Goal: Transaction & Acquisition: Download file/media

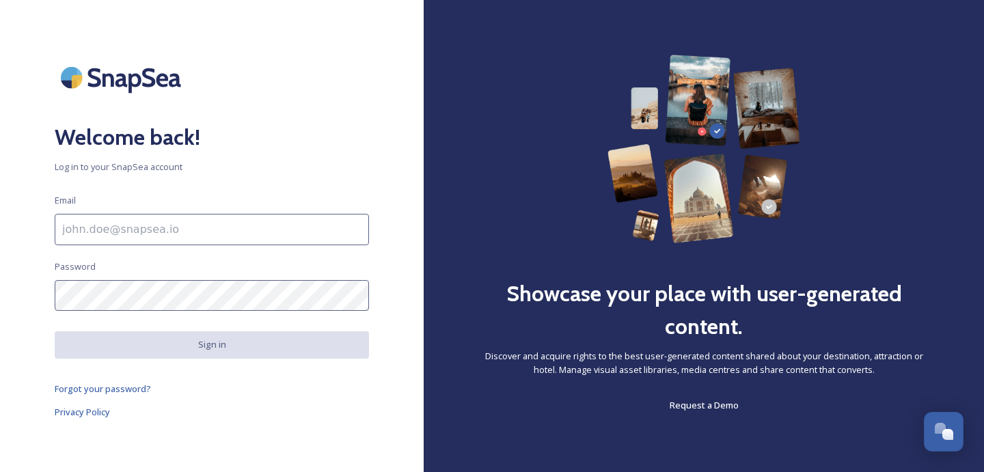
click at [305, 234] on input at bounding box center [212, 229] width 314 height 31
paste input "[EMAIL_ADDRESS][DOMAIN_NAME]"
type input "[EMAIL_ADDRESS][DOMAIN_NAME]"
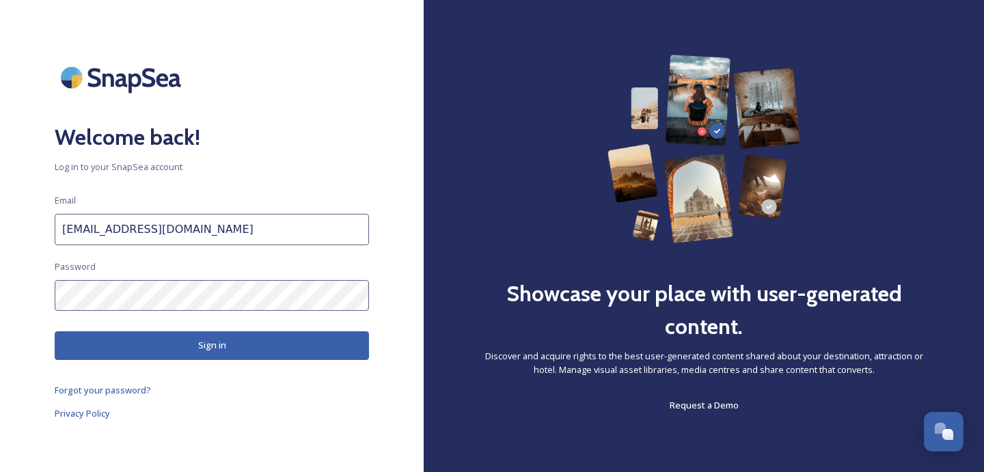
click at [268, 348] on button "Sign in" at bounding box center [212, 345] width 314 height 28
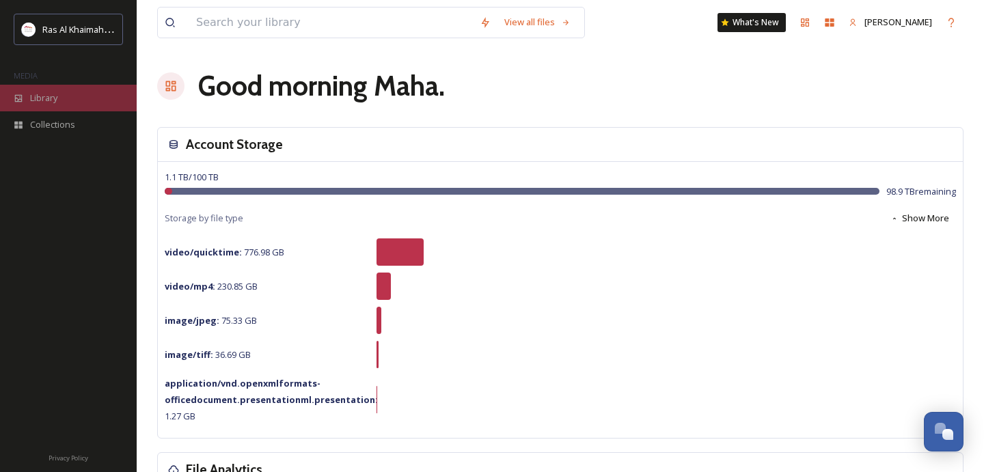
click at [74, 102] on div "Library" at bounding box center [68, 98] width 137 height 27
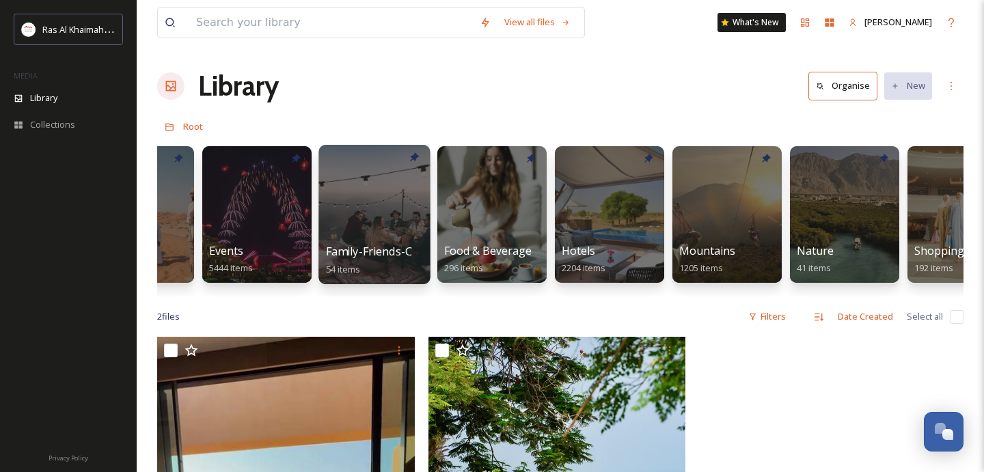
scroll to position [0, 595]
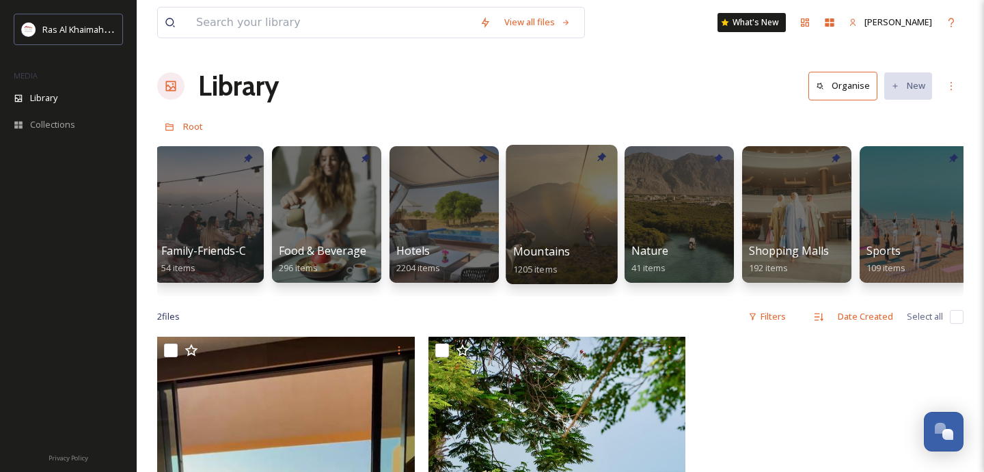
click at [554, 221] on div at bounding box center [561, 214] width 111 height 139
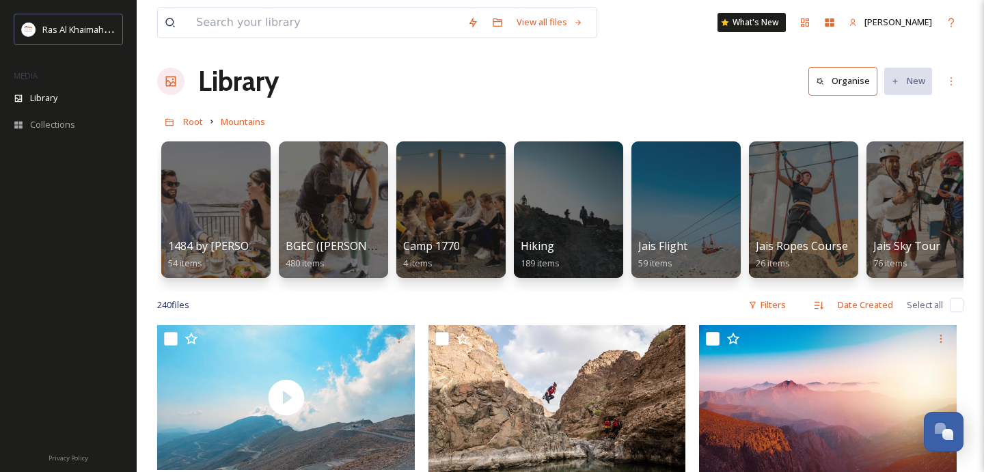
scroll to position [6, 0]
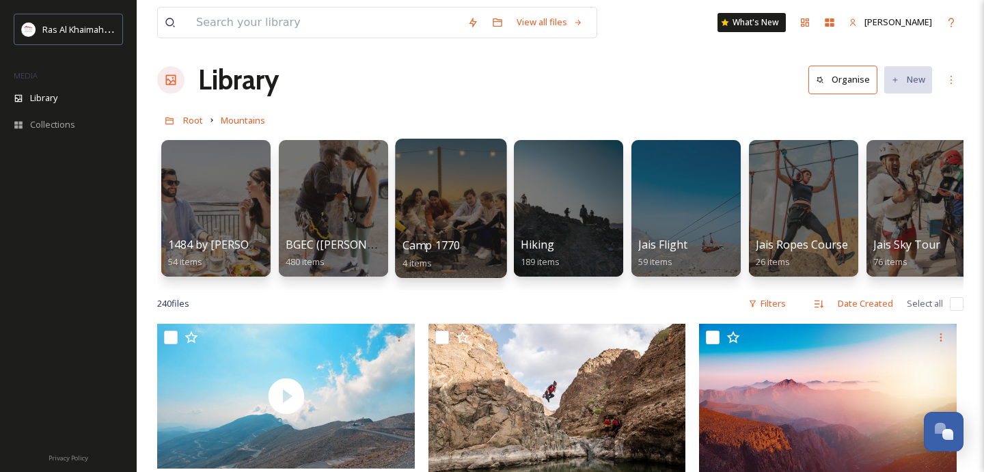
click at [455, 210] on div at bounding box center [450, 208] width 111 height 139
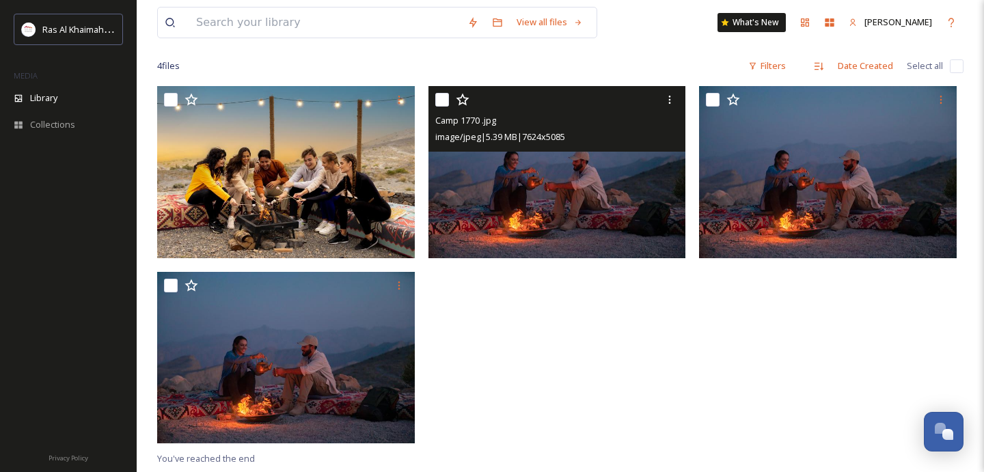
scroll to position [103, 0]
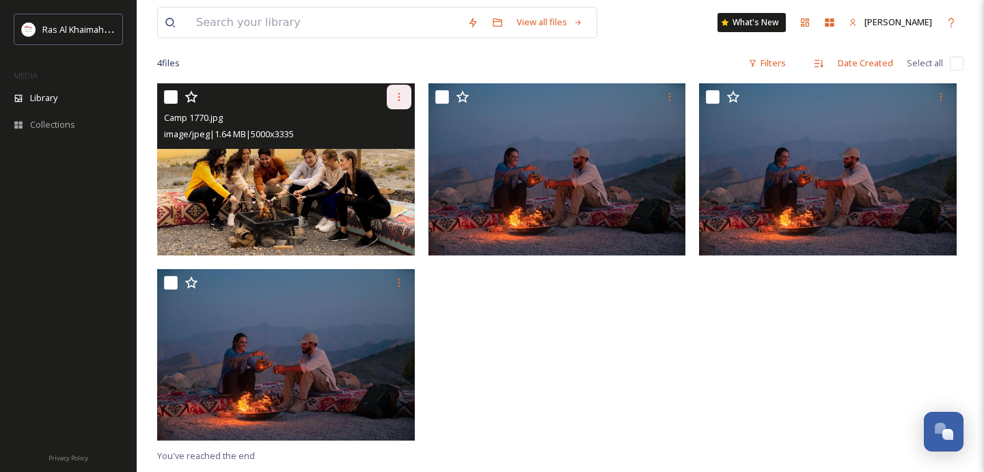
click at [403, 101] on icon at bounding box center [399, 97] width 11 height 11
click at [392, 158] on span "Download" at bounding box center [383, 153] width 42 height 13
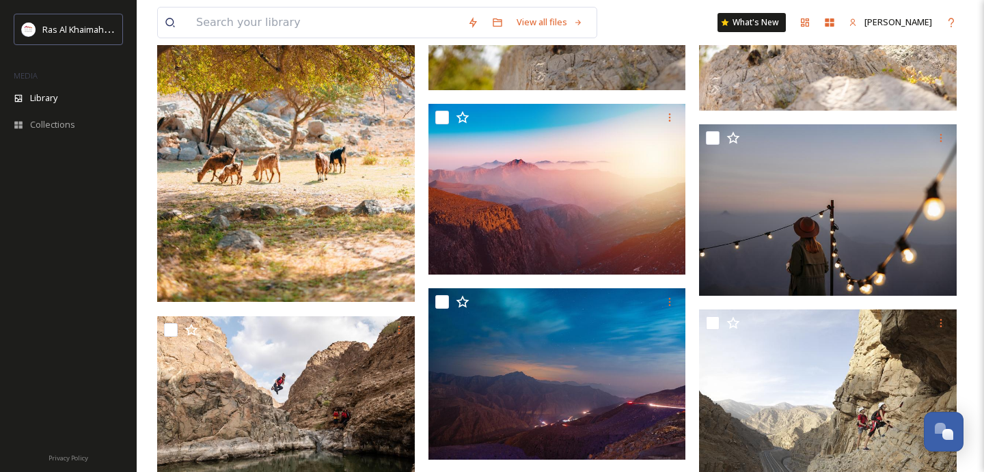
scroll to position [1520, 0]
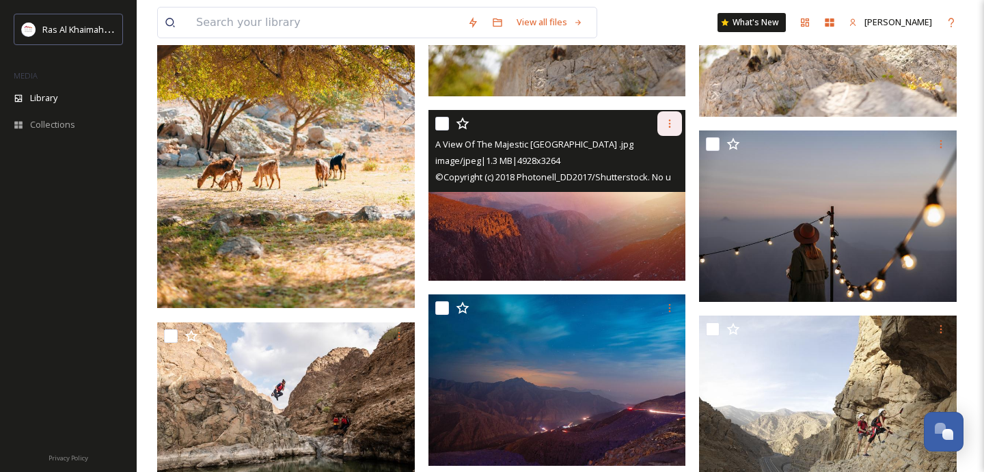
click at [671, 125] on icon at bounding box center [669, 123] width 11 height 11
click at [658, 180] on span "Download" at bounding box center [654, 180] width 42 height 13
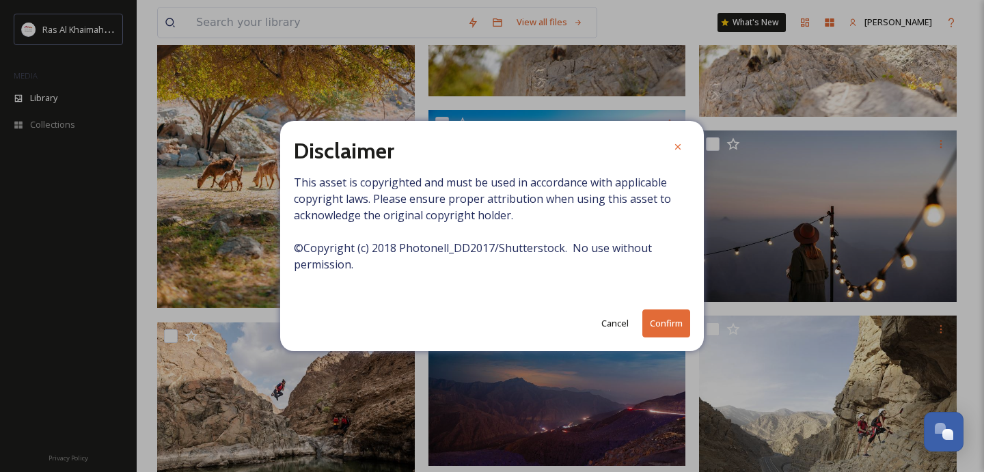
click at [670, 322] on button "Confirm" at bounding box center [666, 324] width 48 height 28
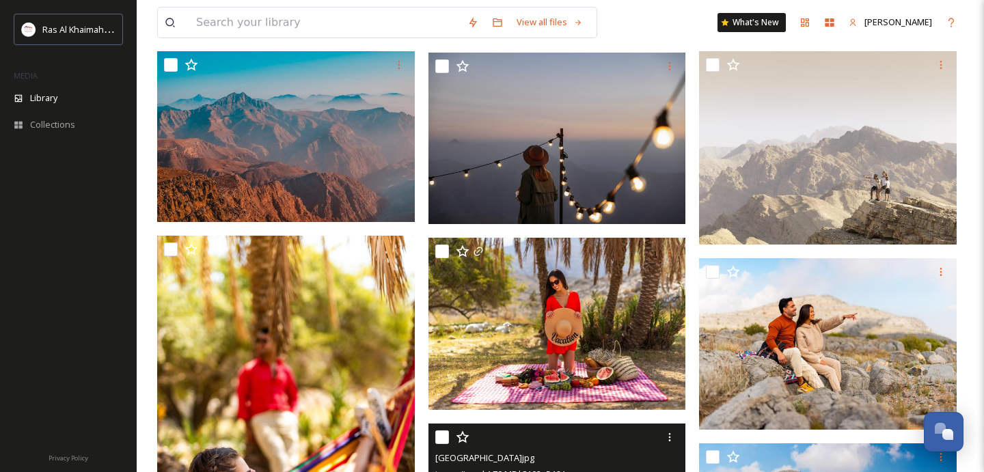
scroll to position [615, 0]
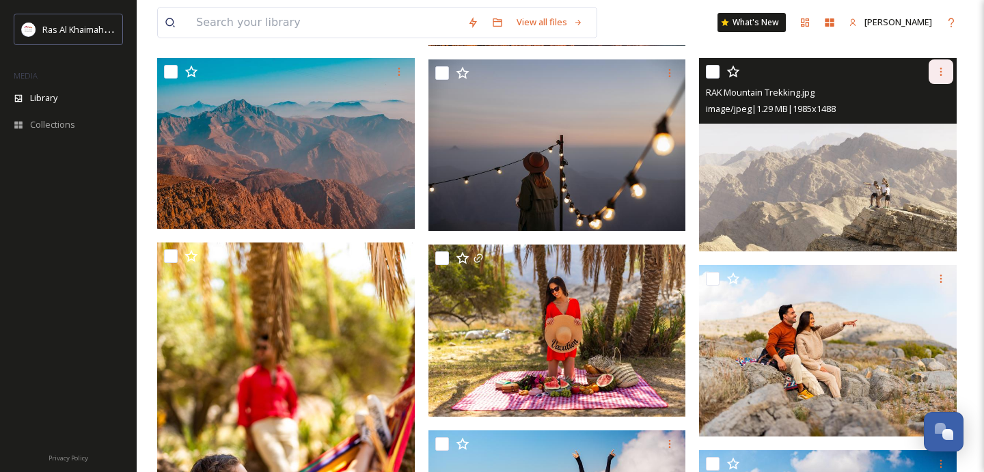
click at [946, 70] on div at bounding box center [941, 71] width 25 height 25
click at [933, 134] on span "Download" at bounding box center [925, 128] width 42 height 13
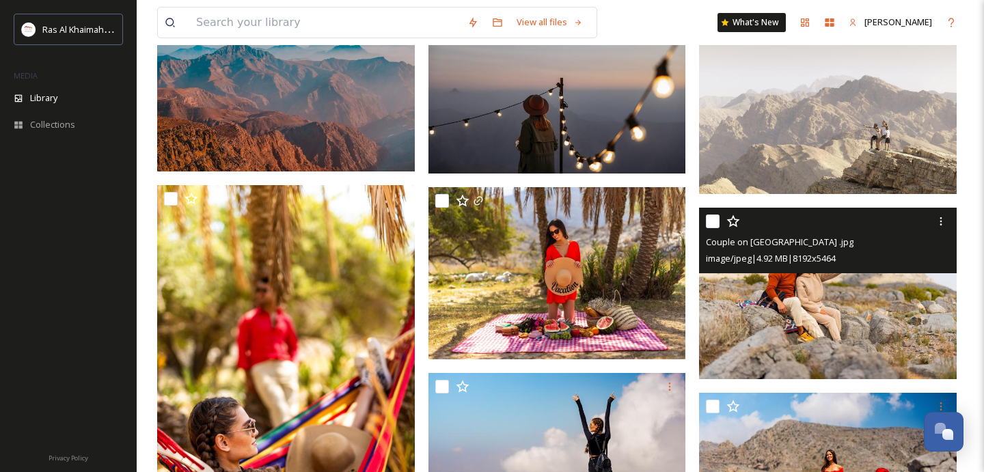
scroll to position [673, 0]
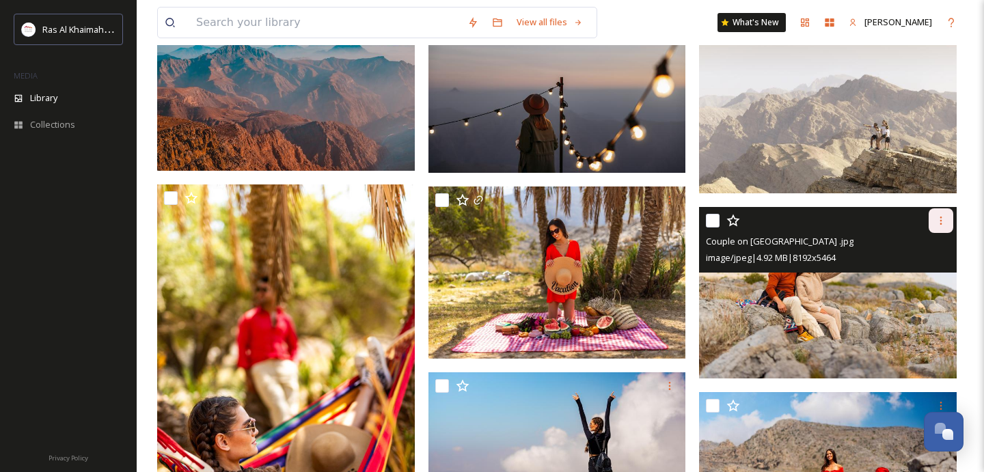
click at [944, 223] on icon at bounding box center [940, 220] width 11 height 11
click at [927, 279] on span "Download" at bounding box center [925, 277] width 42 height 13
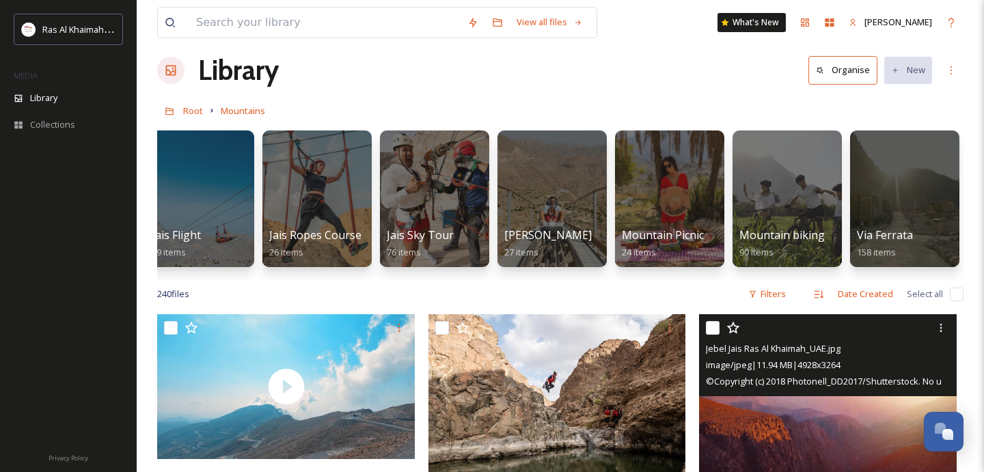
scroll to position [16, 0]
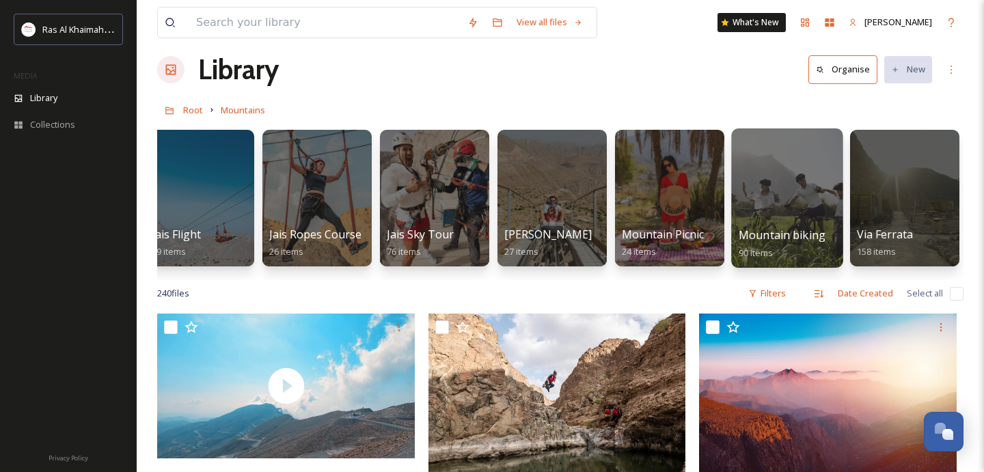
click at [778, 200] on div at bounding box center [786, 197] width 111 height 139
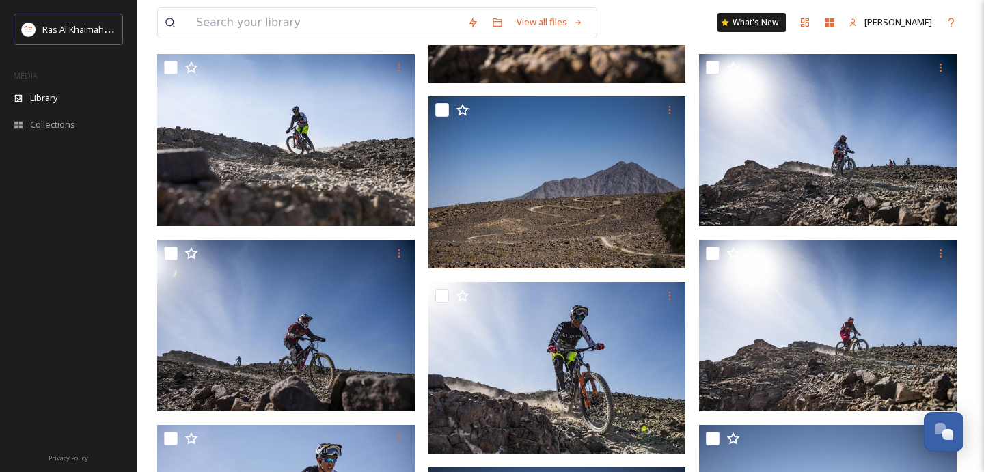
scroll to position [357, 0]
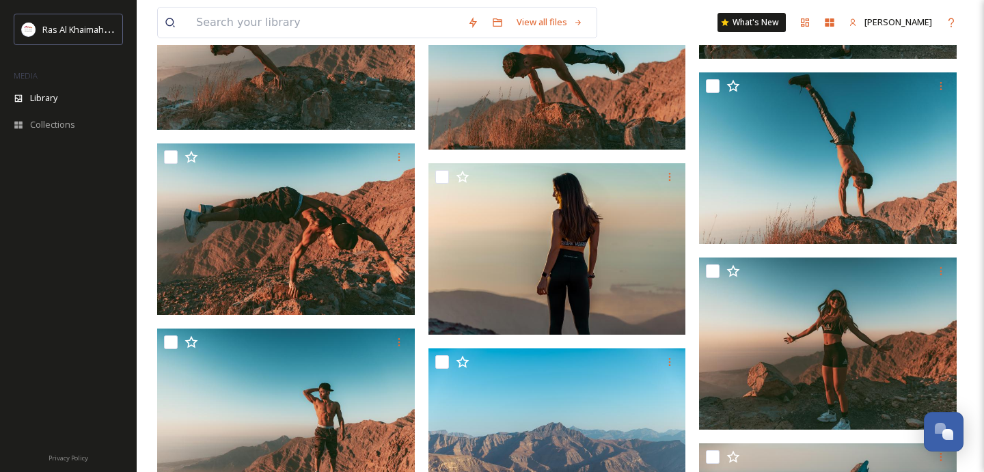
scroll to position [7284, 0]
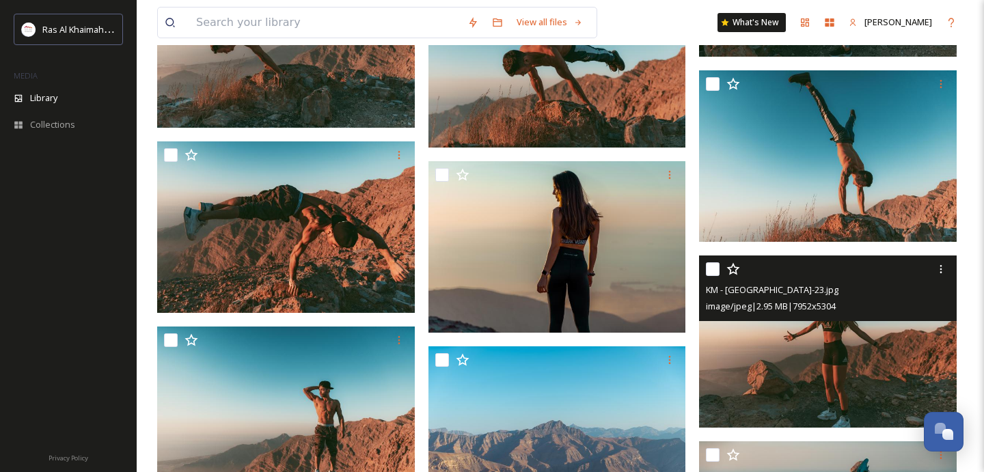
click at [841, 395] on img at bounding box center [828, 342] width 258 height 172
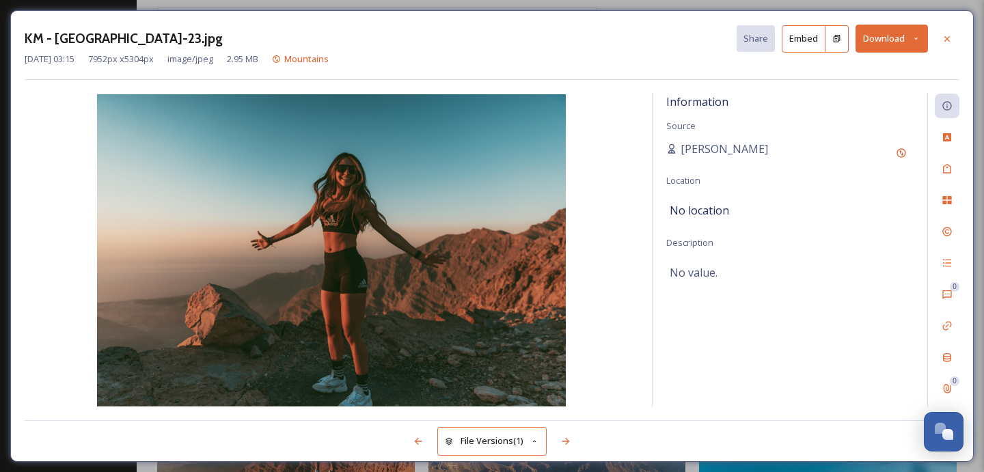
click at [884, 45] on button "Download" at bounding box center [892, 39] width 72 height 28
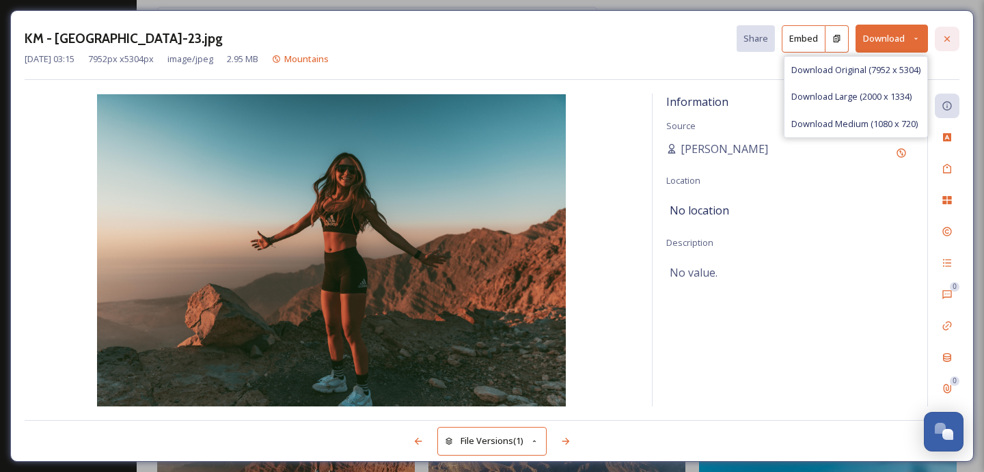
click at [948, 38] on icon at bounding box center [947, 38] width 11 height 11
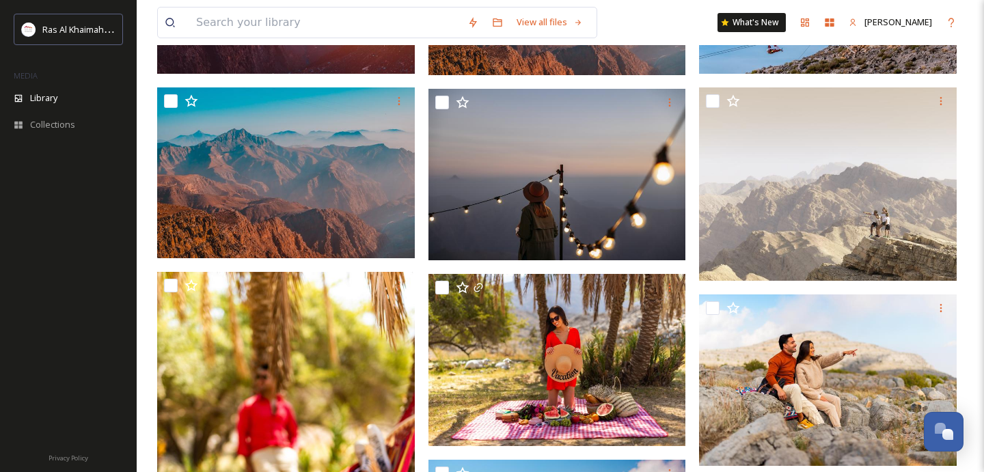
scroll to position [587, 0]
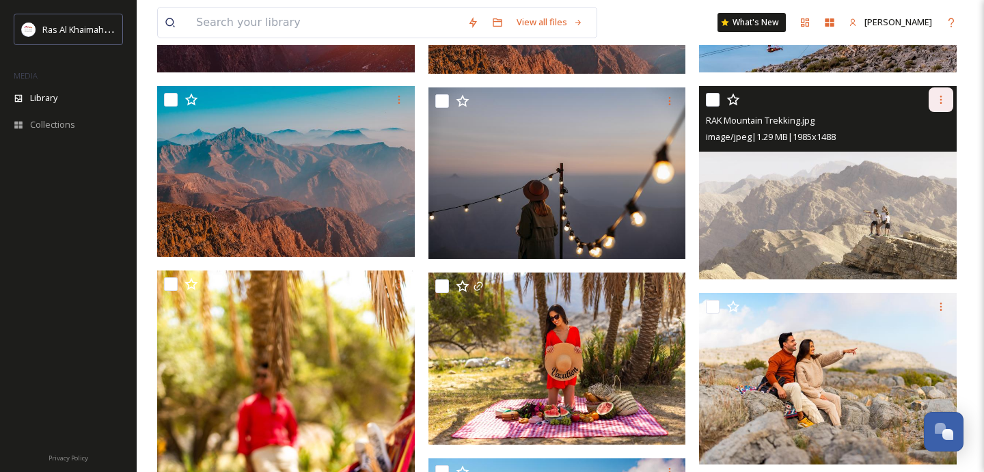
click at [939, 101] on icon at bounding box center [940, 99] width 11 height 11
click at [918, 159] on span "Download" at bounding box center [925, 156] width 42 height 13
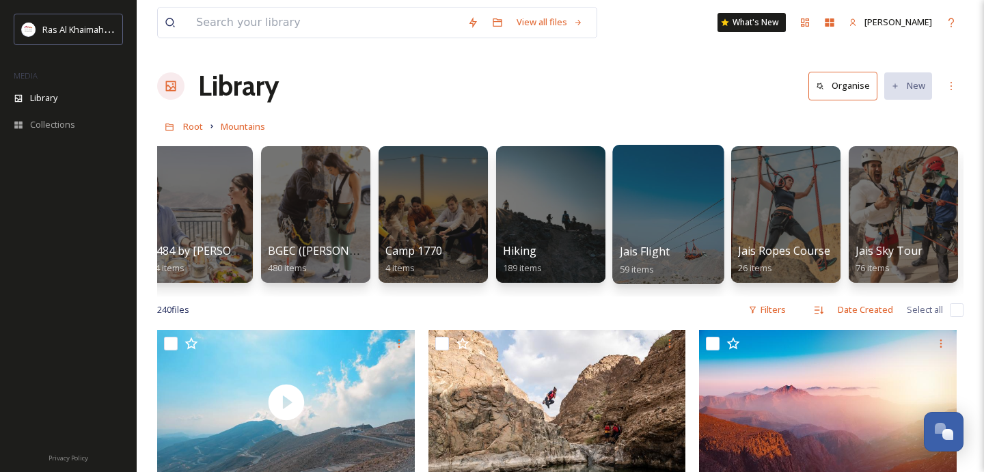
scroll to position [0, 0]
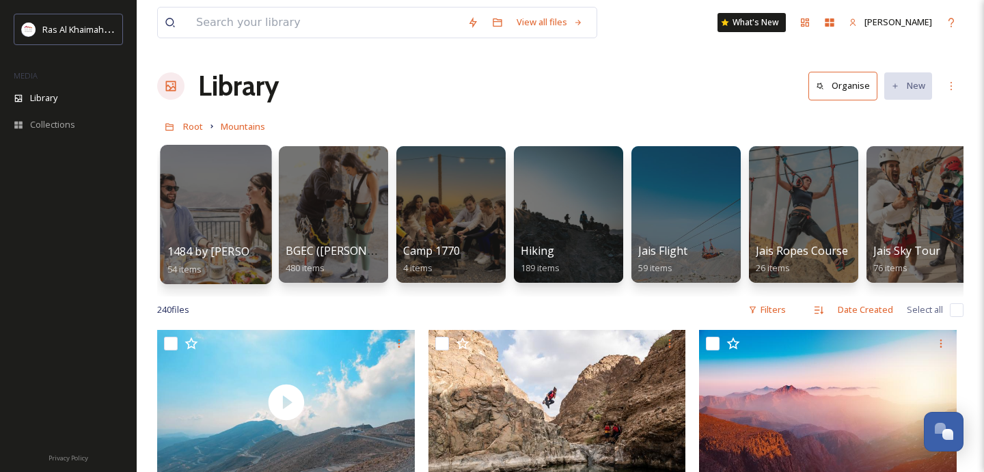
click at [224, 222] on div at bounding box center [215, 214] width 111 height 139
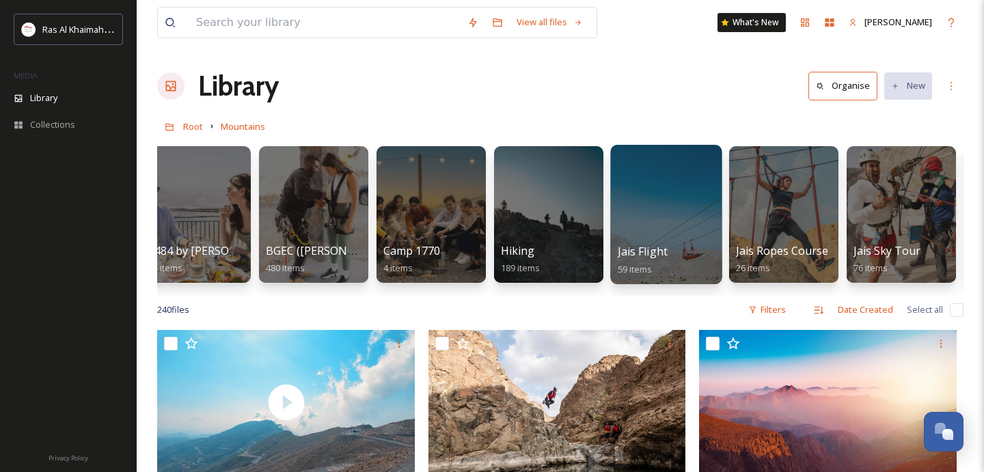
scroll to position [0, 10]
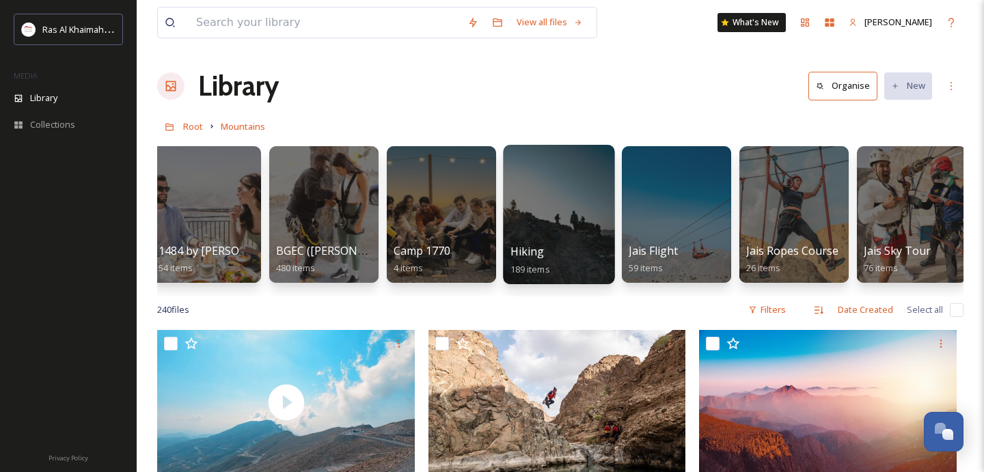
click at [568, 215] on div at bounding box center [558, 214] width 111 height 139
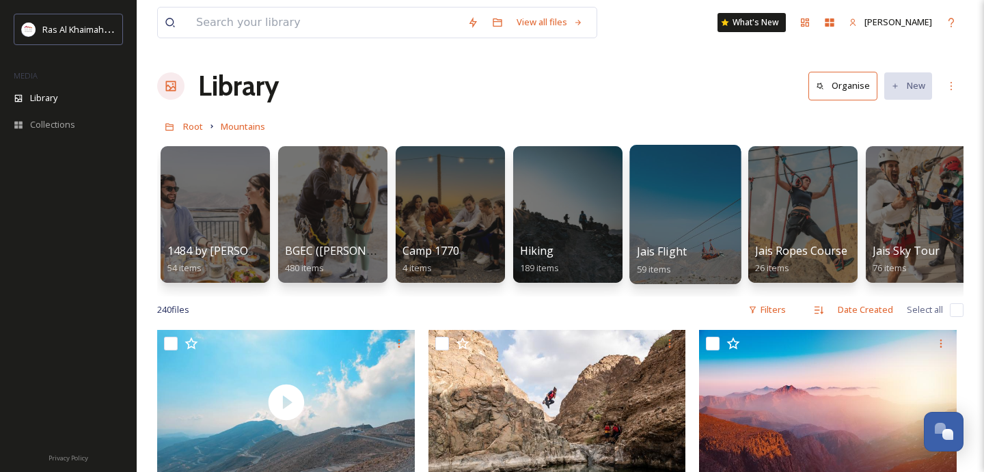
scroll to position [0, 1]
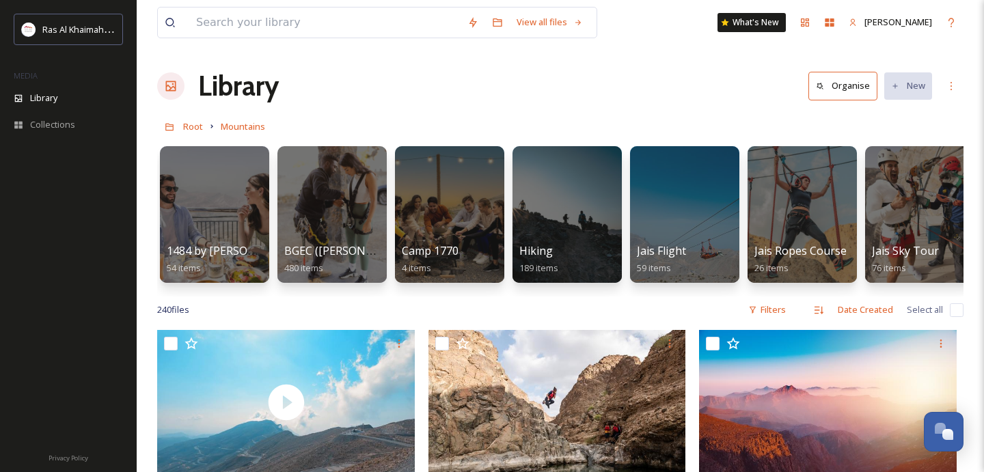
click at [583, 302] on div "240 file s Filters Date Created Select all" at bounding box center [560, 310] width 806 height 27
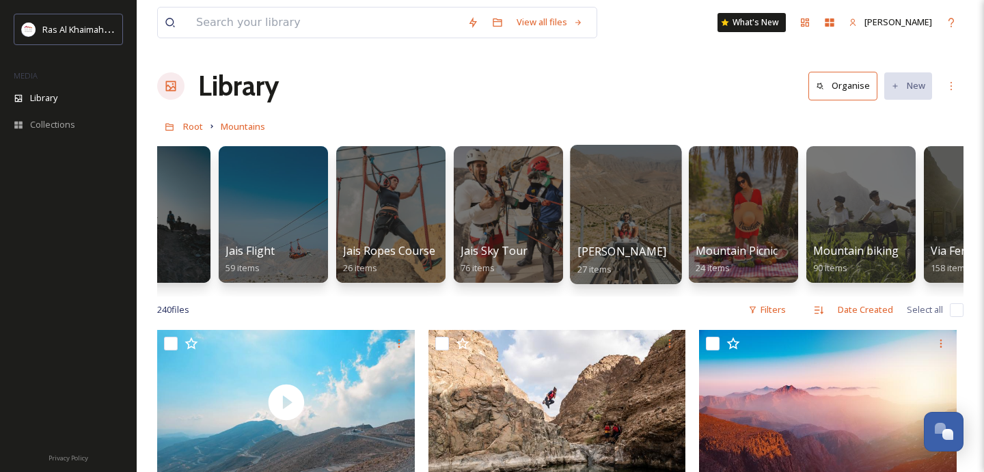
scroll to position [0, 424]
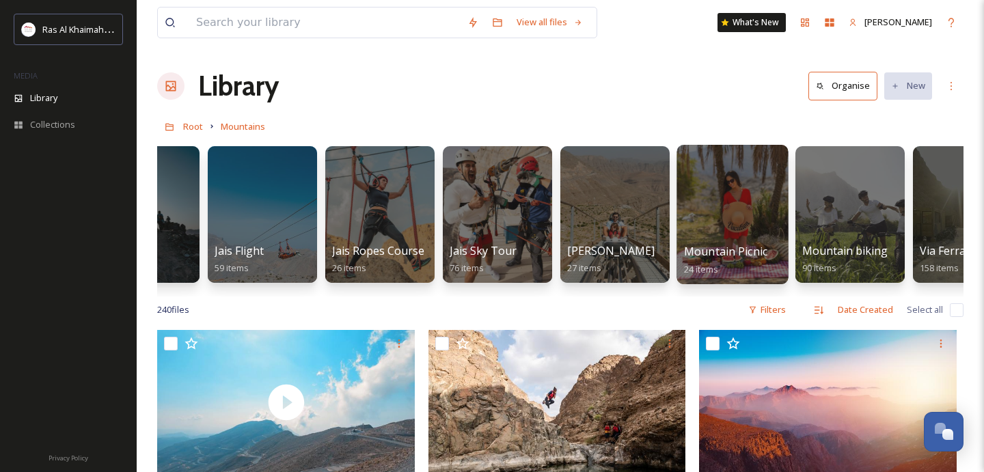
click at [728, 213] on div at bounding box center [732, 214] width 111 height 139
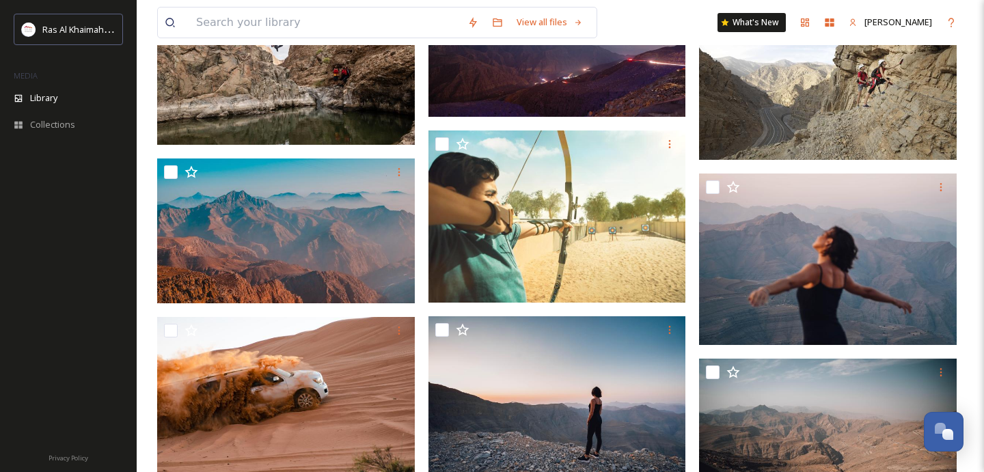
scroll to position [1872, 0]
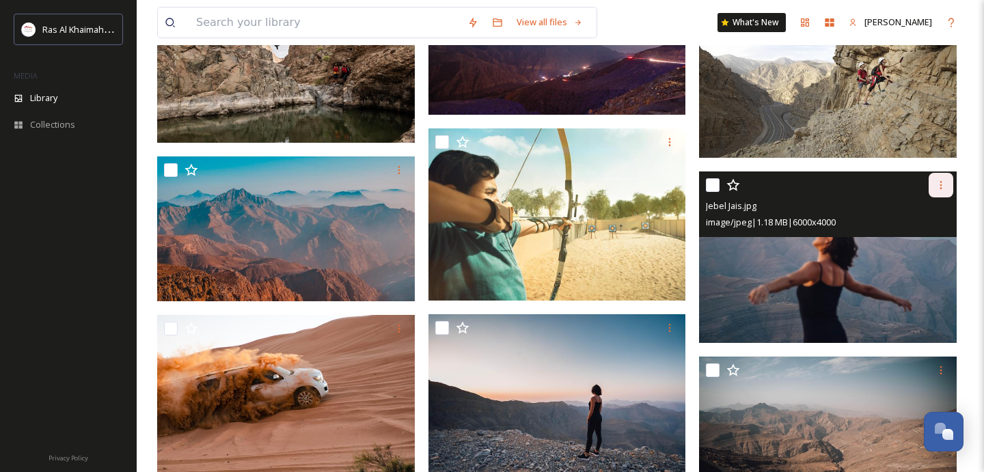
click at [941, 185] on icon at bounding box center [941, 185] width 2 height 8
click at [929, 235] on span "Download" at bounding box center [925, 241] width 42 height 13
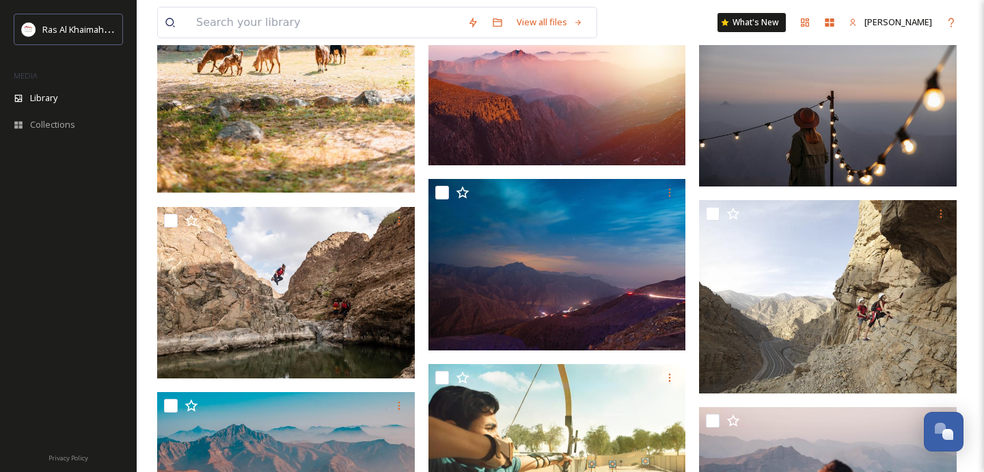
scroll to position [1601, 0]
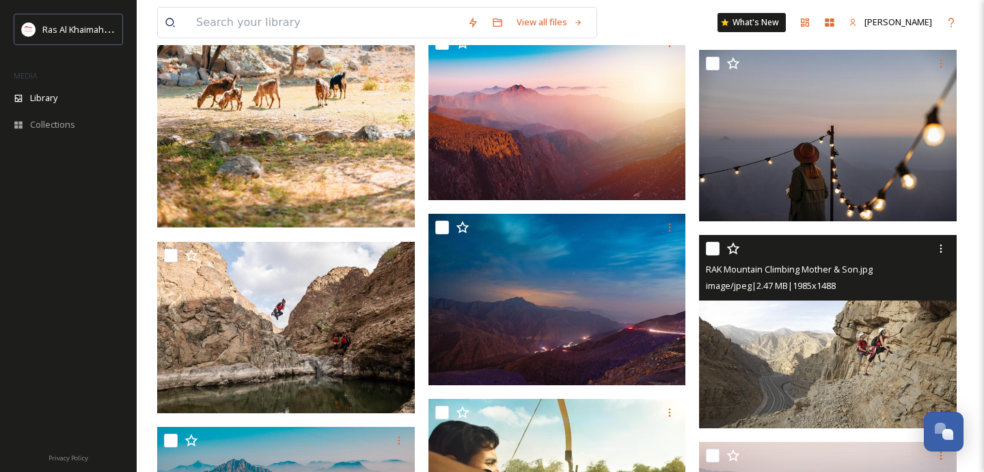
click at [863, 370] on img at bounding box center [828, 331] width 258 height 193
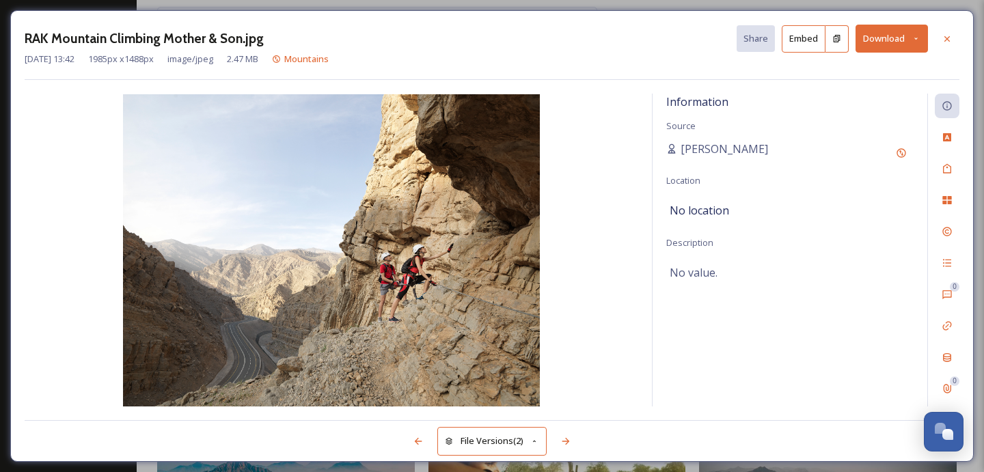
click at [886, 38] on button "Download" at bounding box center [892, 39] width 72 height 28
click at [841, 68] on span "Download Original (1985 x 1488)" at bounding box center [855, 70] width 129 height 13
click at [948, 41] on icon at bounding box center [947, 38] width 11 height 11
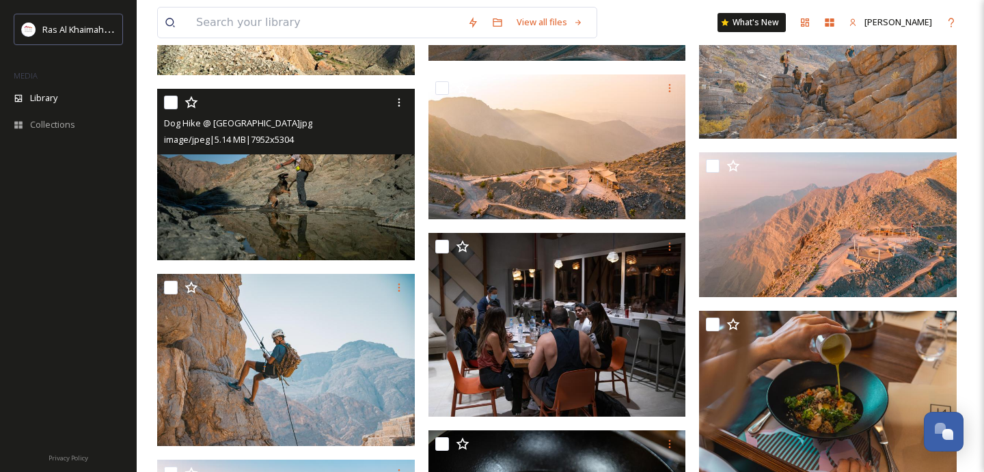
scroll to position [5530, 0]
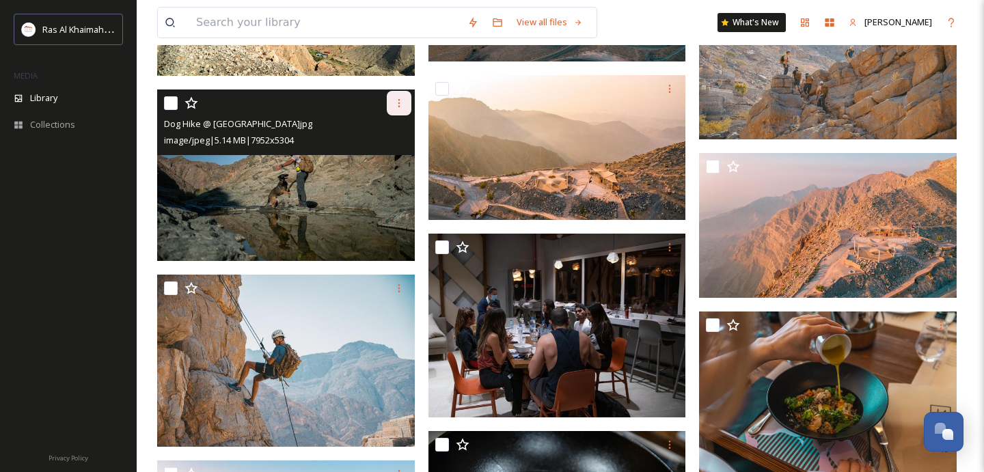
click at [396, 105] on icon at bounding box center [399, 103] width 11 height 11
click at [388, 163] on span "Download" at bounding box center [383, 159] width 42 height 13
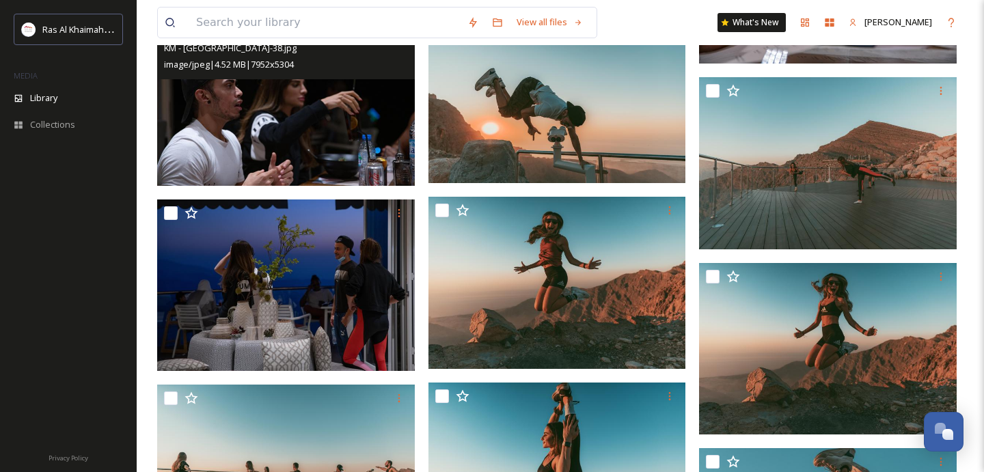
scroll to position [6344, 0]
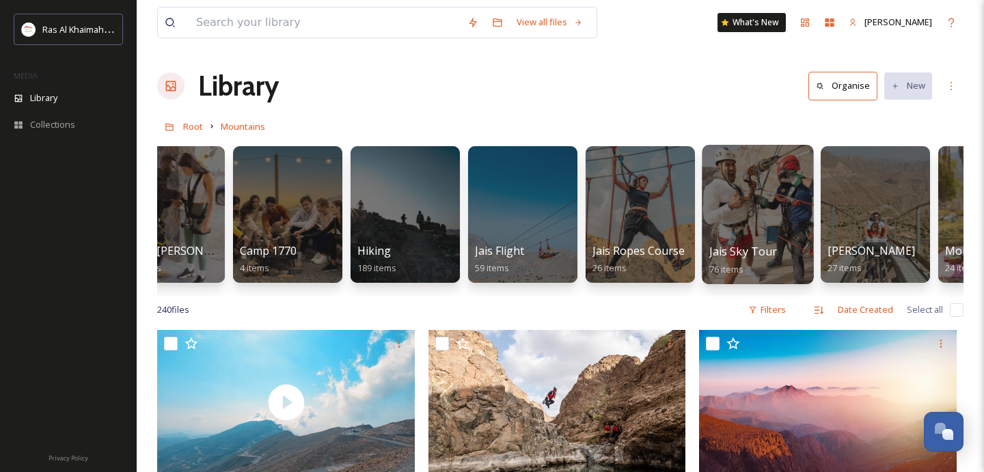
scroll to position [0, 161]
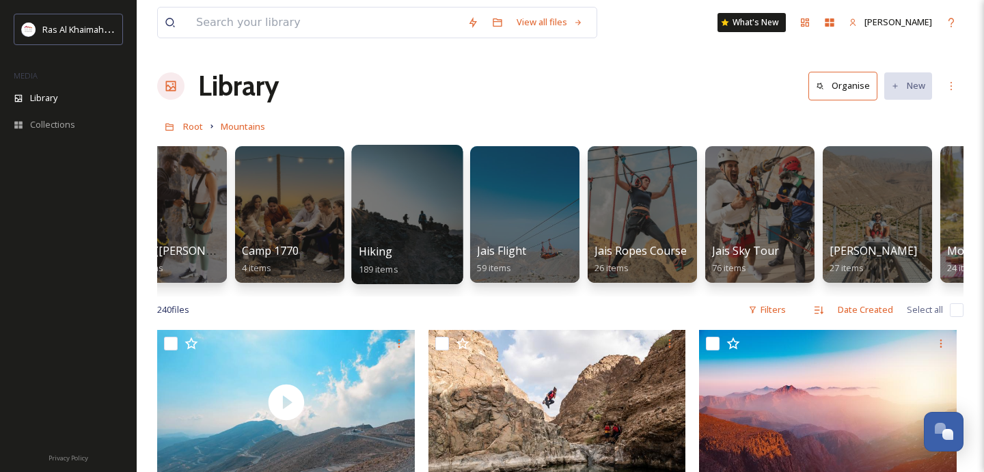
click at [428, 208] on div at bounding box center [406, 214] width 111 height 139
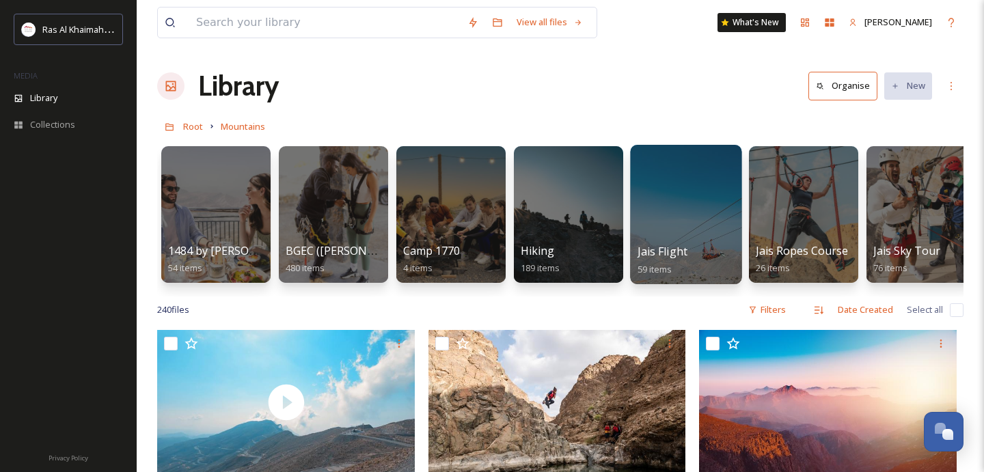
click at [698, 202] on div at bounding box center [685, 214] width 111 height 139
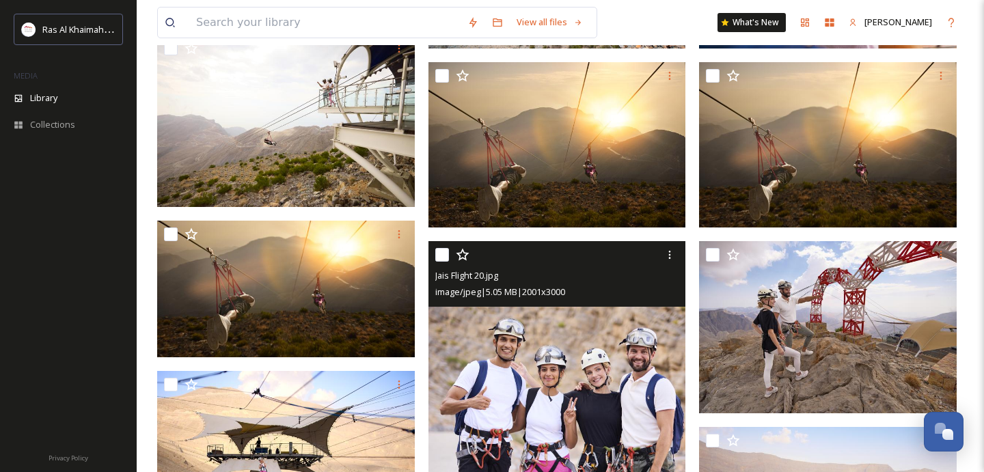
scroll to position [312, 0]
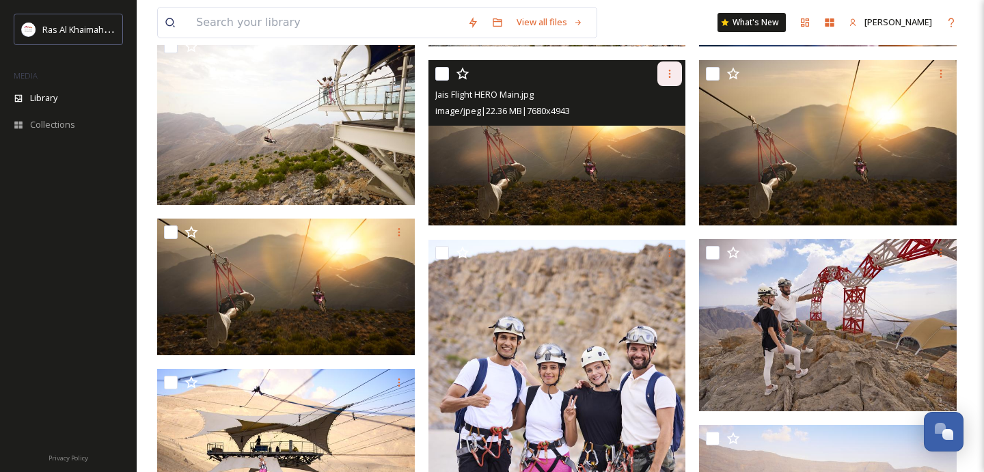
click at [674, 73] on icon at bounding box center [669, 73] width 11 height 11
click at [653, 131] on span "Download" at bounding box center [654, 130] width 42 height 13
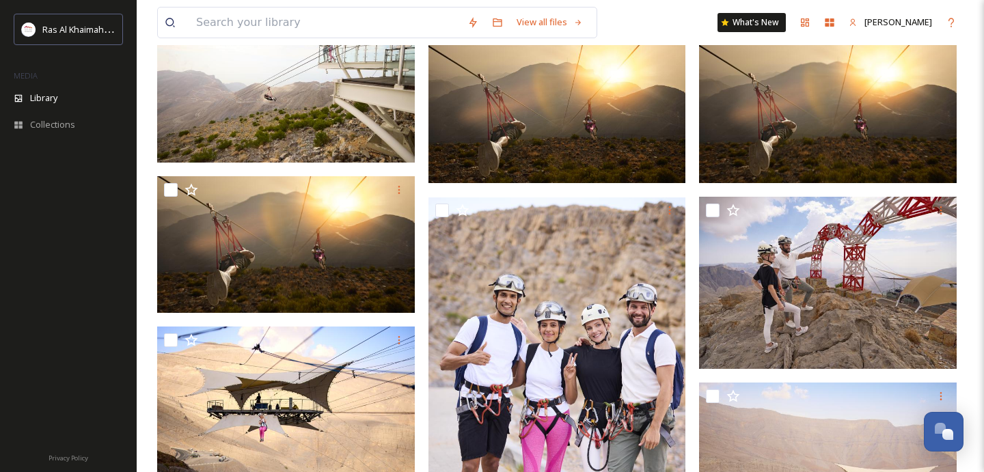
scroll to position [0, 0]
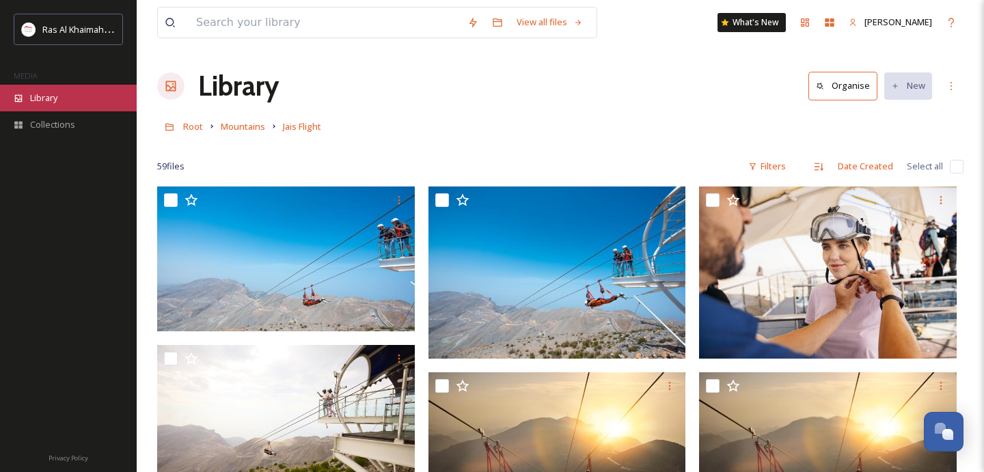
click at [62, 93] on div "Library" at bounding box center [68, 98] width 137 height 27
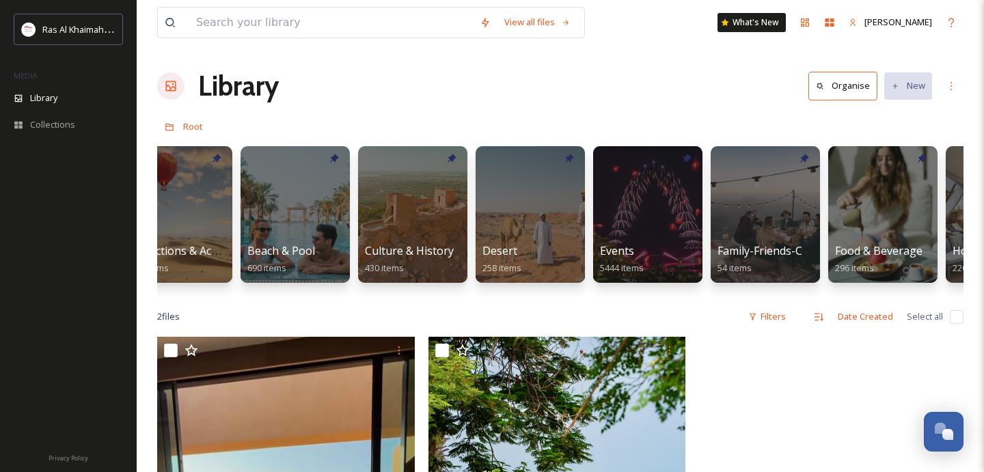
scroll to position [0, 43]
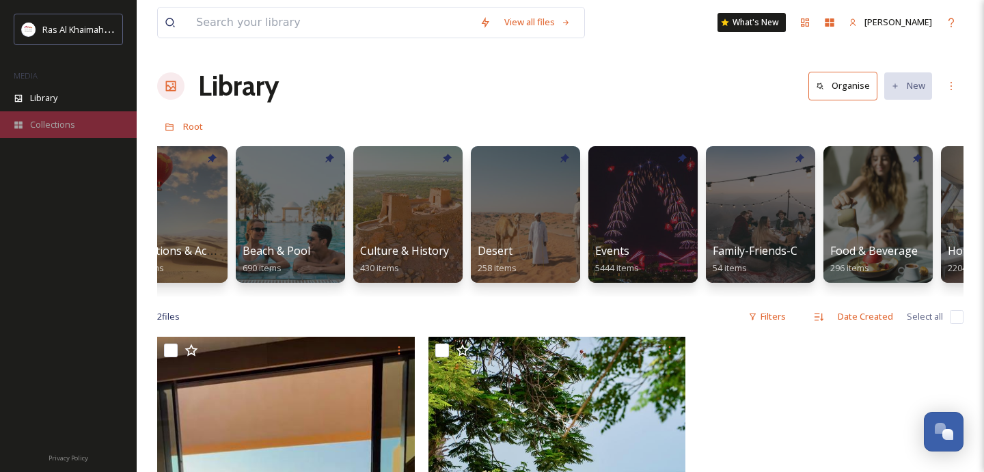
click at [56, 120] on span "Collections" at bounding box center [52, 124] width 45 height 13
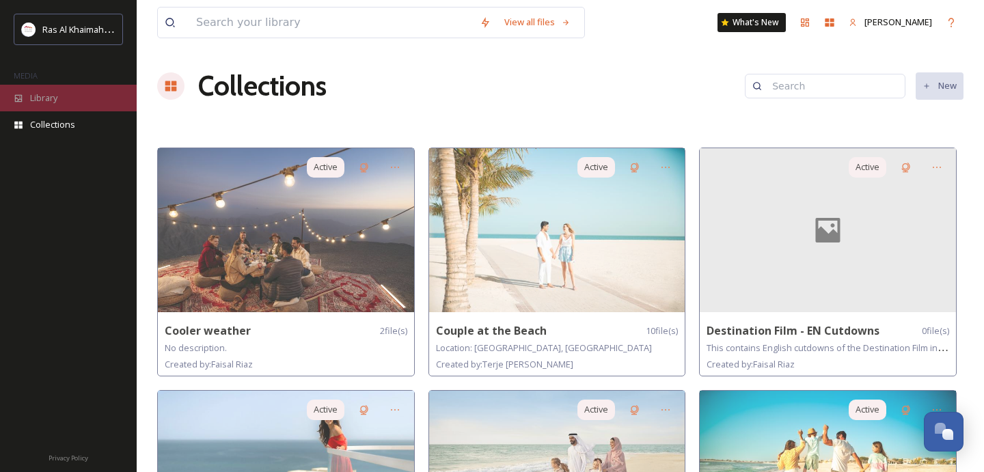
click at [61, 103] on div "Library" at bounding box center [68, 98] width 137 height 27
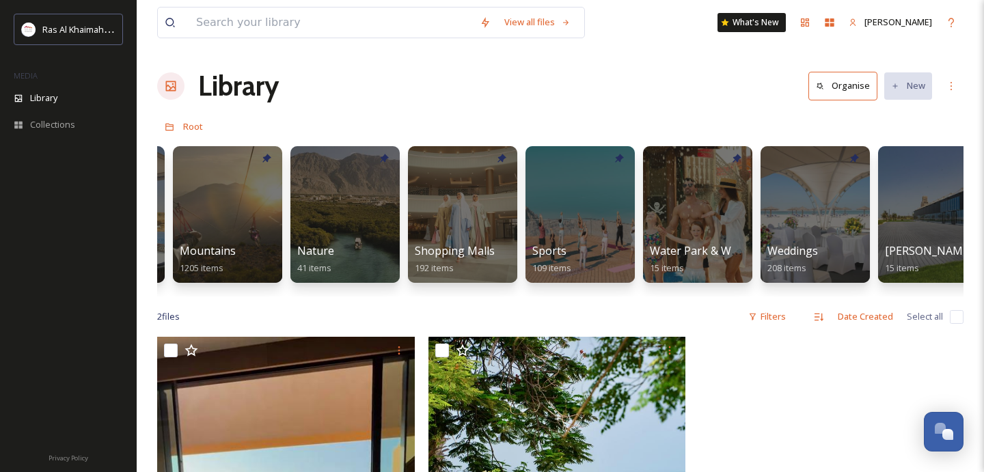
scroll to position [0, 598]
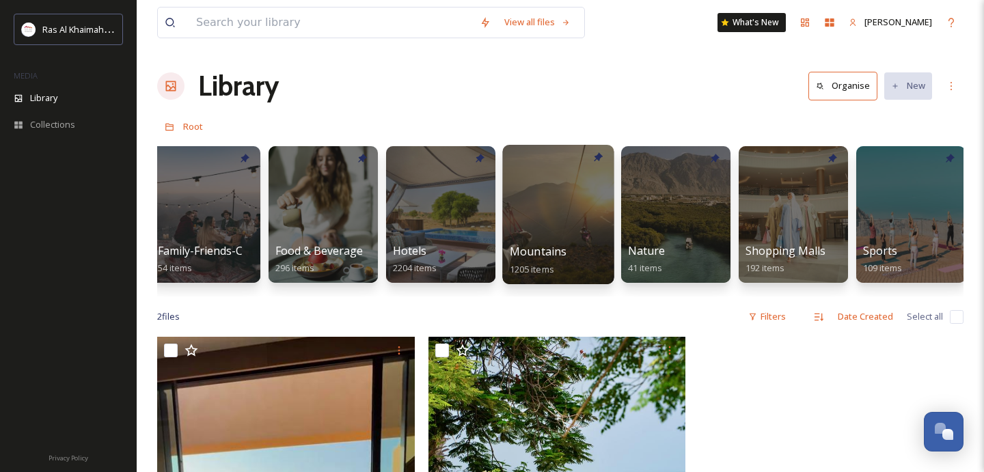
click at [527, 216] on div at bounding box center [557, 214] width 111 height 139
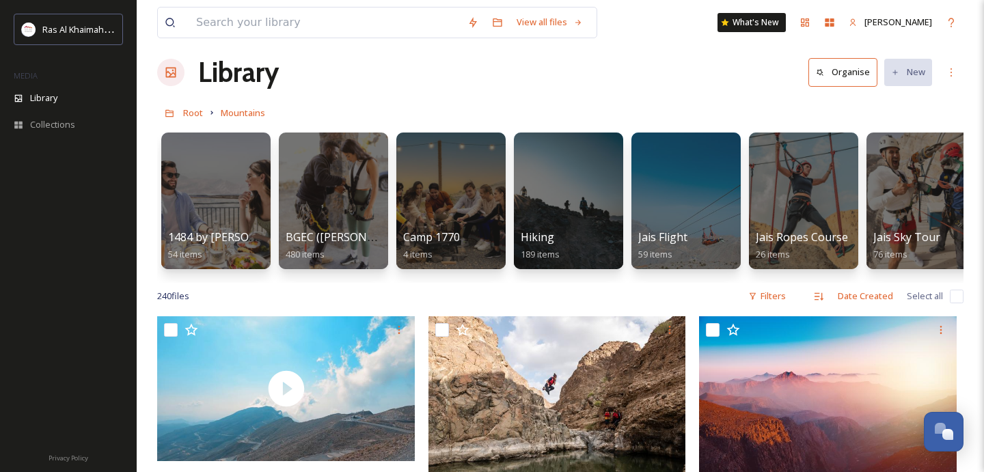
scroll to position [18, 0]
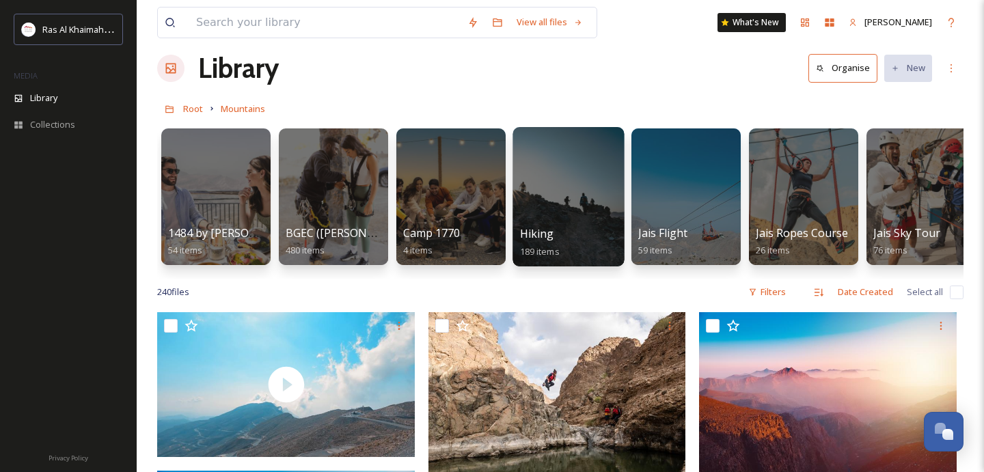
click at [575, 191] on div at bounding box center [568, 196] width 111 height 139
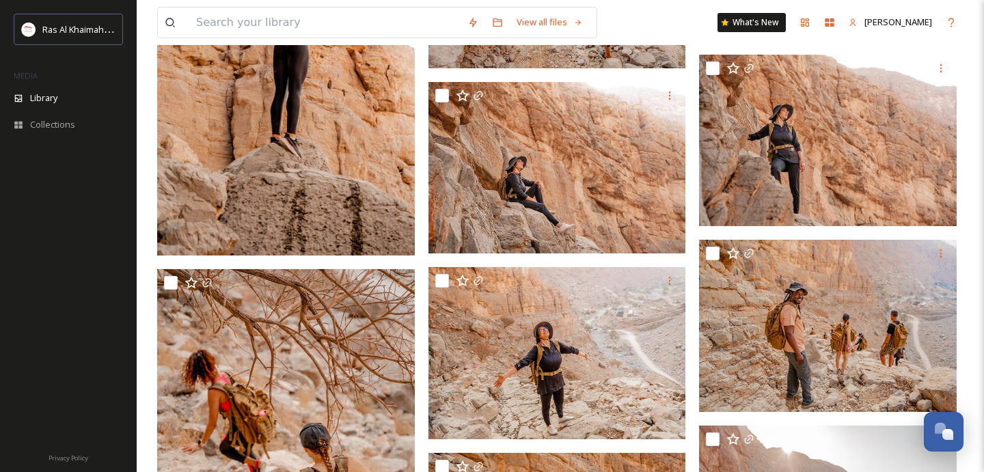
scroll to position [6122, 0]
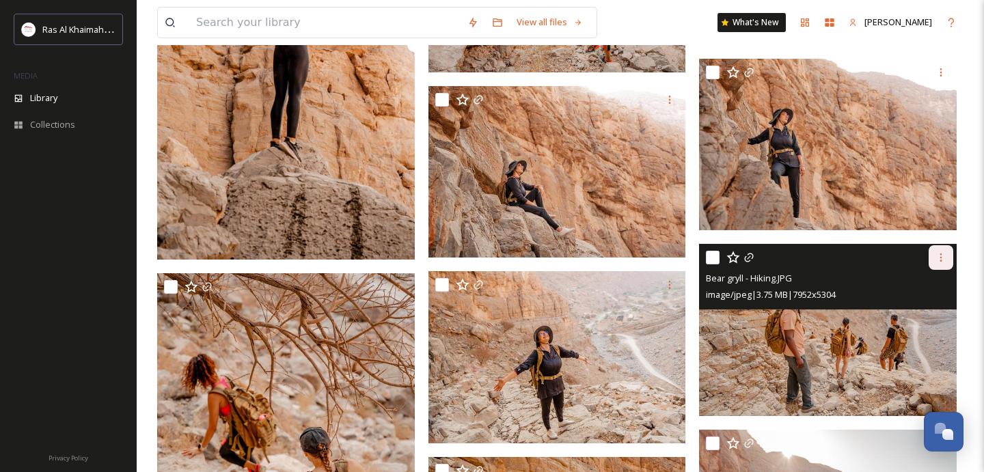
click at [942, 258] on icon at bounding box center [940, 257] width 11 height 11
click at [918, 314] on span "Download" at bounding box center [925, 314] width 42 height 13
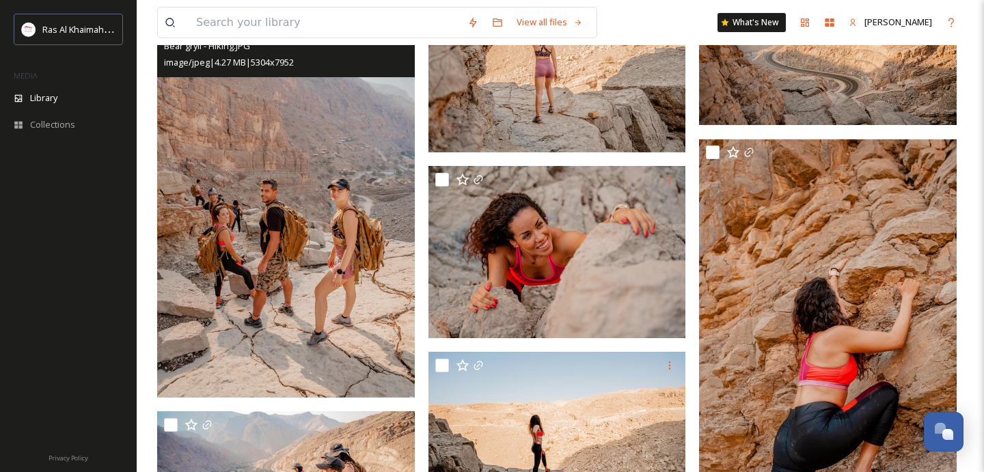
scroll to position [7322, 0]
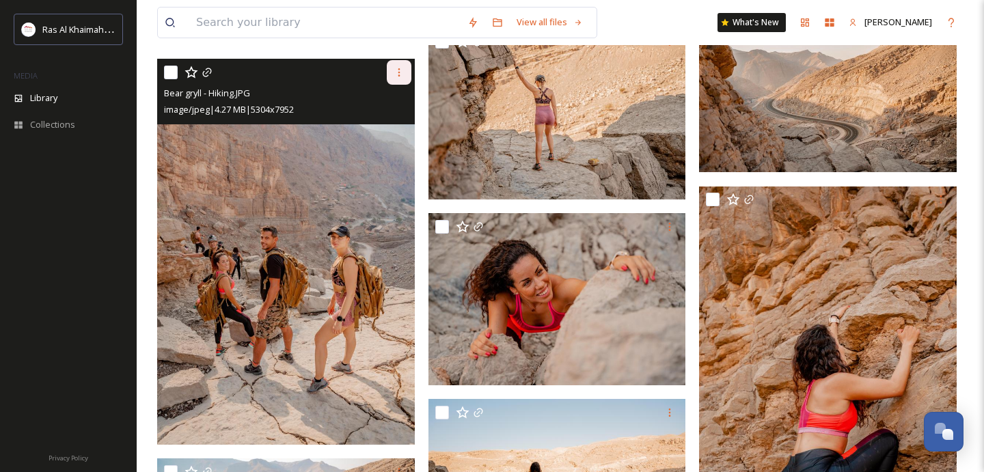
click at [398, 74] on icon at bounding box center [399, 72] width 2 height 8
click at [395, 128] on span "Download" at bounding box center [383, 128] width 42 height 13
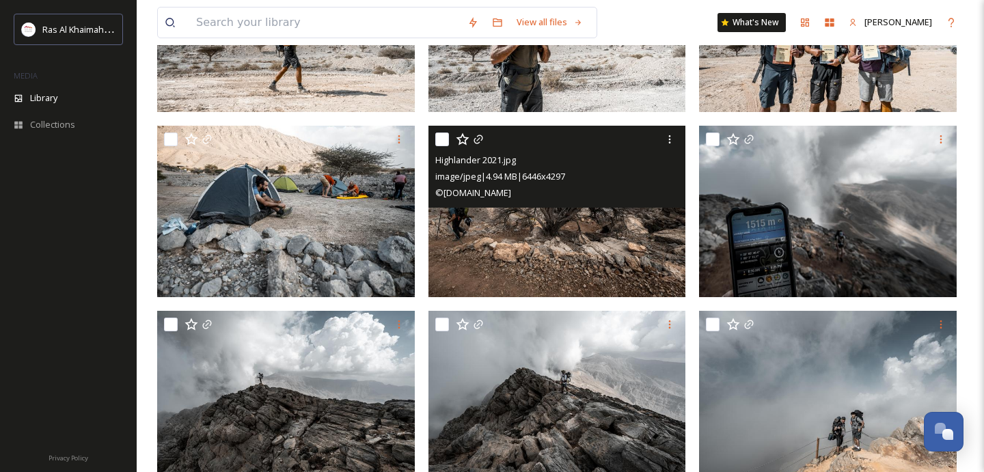
scroll to position [0, 0]
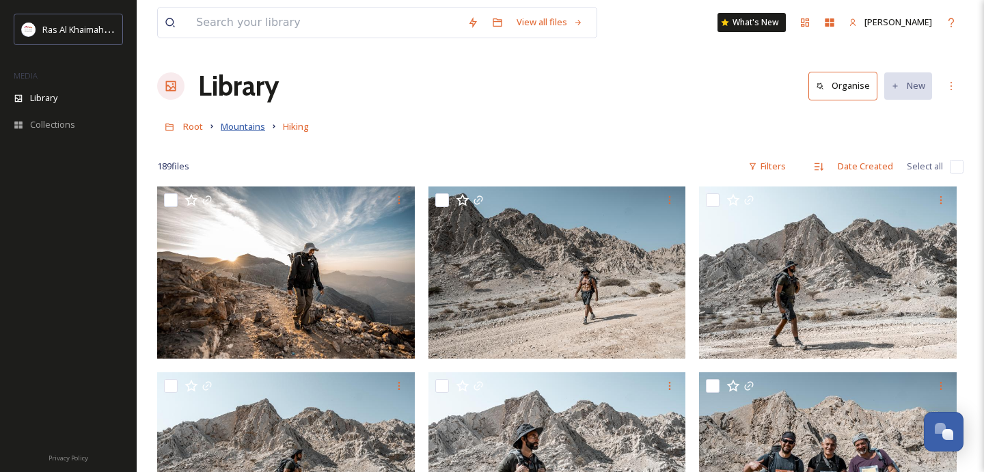
click at [241, 125] on span "Mountains" at bounding box center [243, 126] width 44 height 12
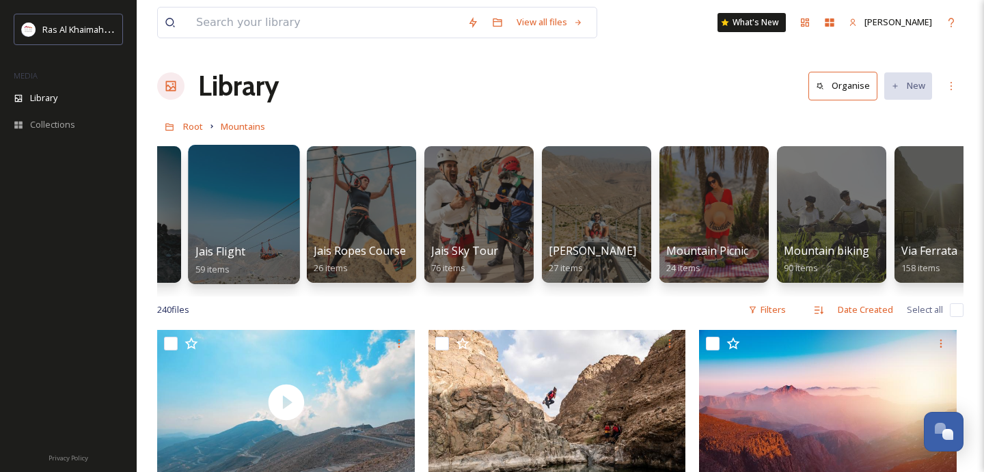
scroll to position [0, 438]
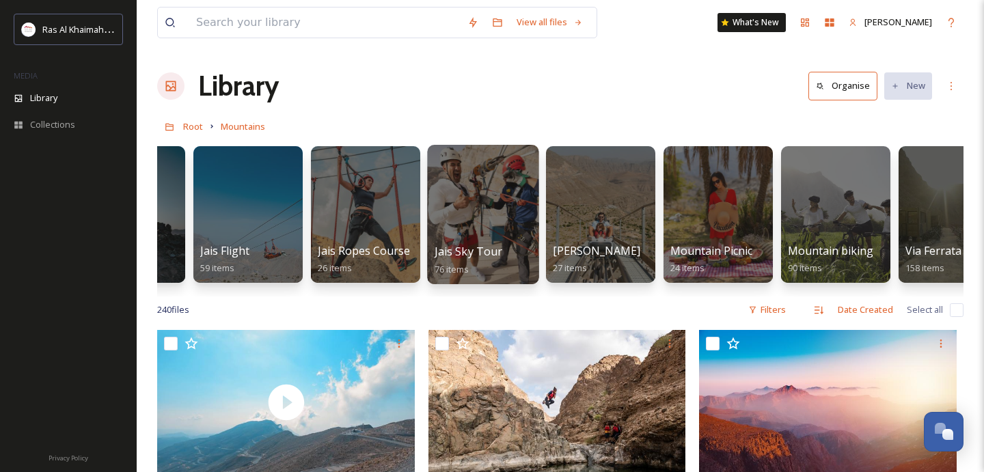
click at [468, 210] on div at bounding box center [482, 214] width 111 height 139
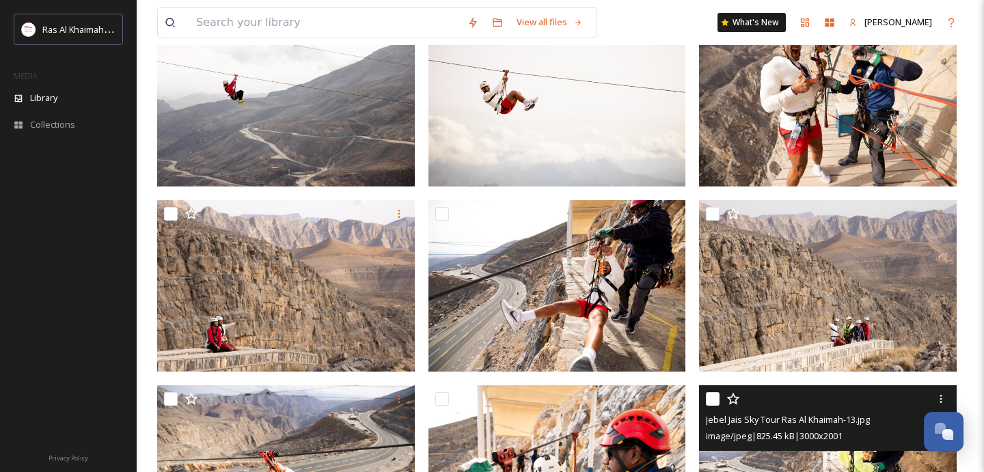
scroll to position [174, 0]
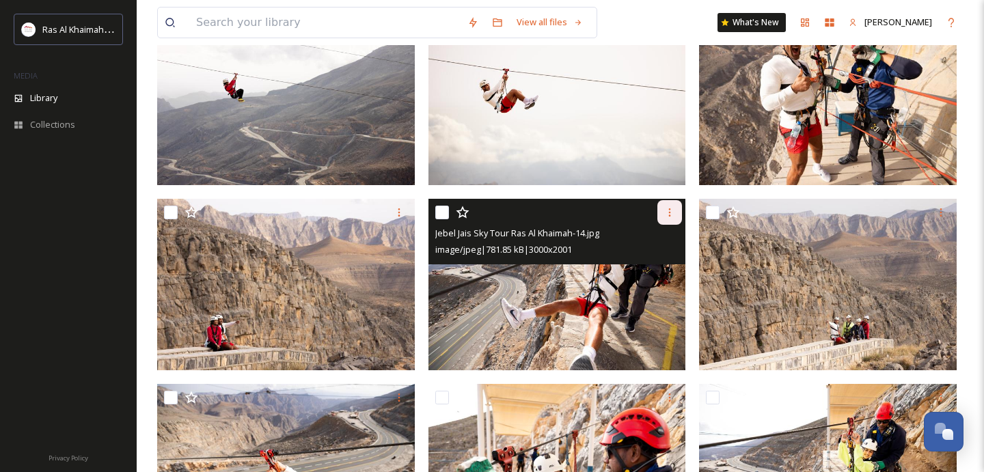
click at [674, 213] on icon at bounding box center [669, 212] width 11 height 11
click at [662, 271] on span "Download" at bounding box center [654, 268] width 42 height 13
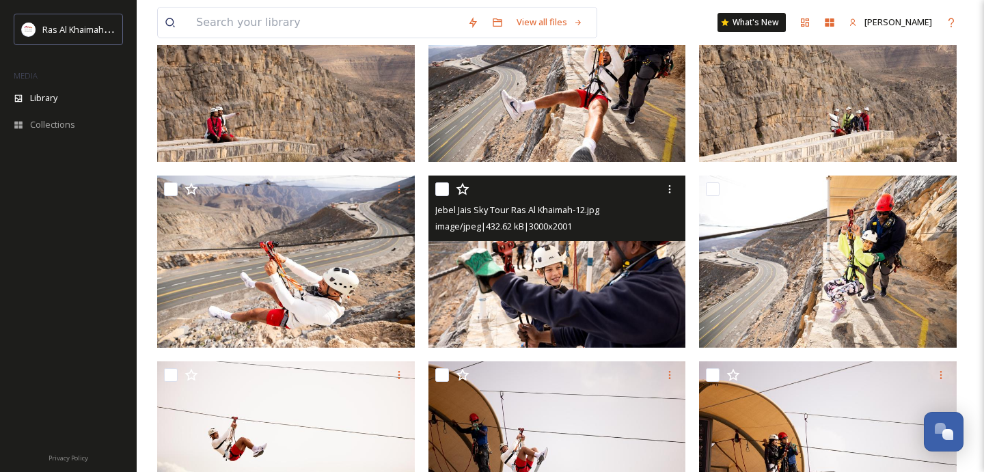
scroll to position [364, 0]
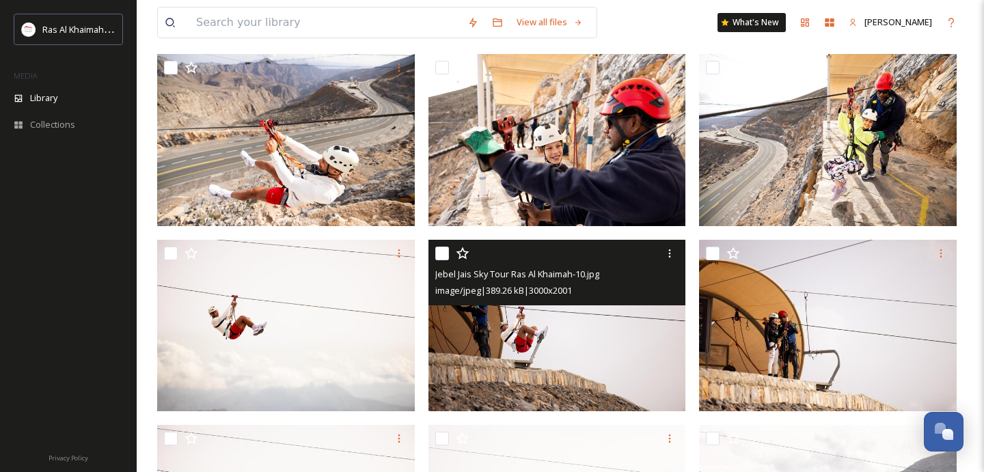
scroll to position [0, 0]
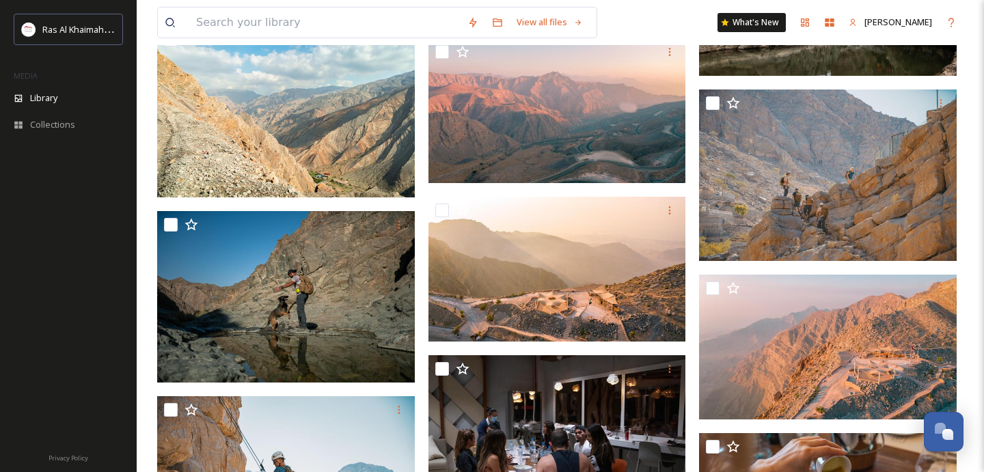
scroll to position [5409, 0]
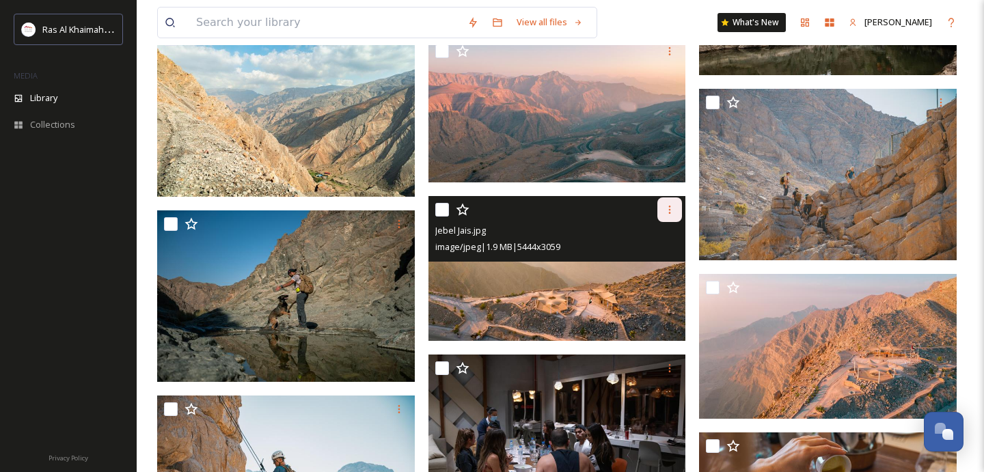
click at [674, 209] on icon at bounding box center [669, 209] width 11 height 11
click at [661, 267] on span "Download" at bounding box center [654, 266] width 42 height 13
